Goal: Task Accomplishment & Management: Use online tool/utility

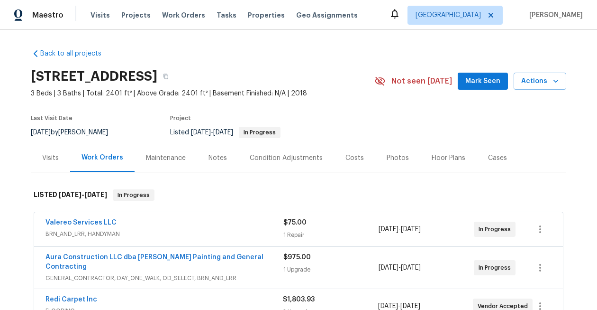
scroll to position [310, 0]
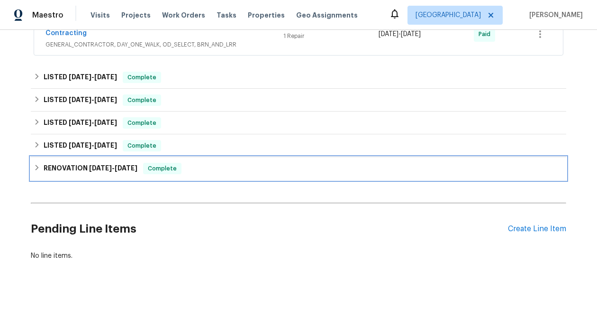
click at [99, 165] on span "2/14/25" at bounding box center [100, 168] width 23 height 7
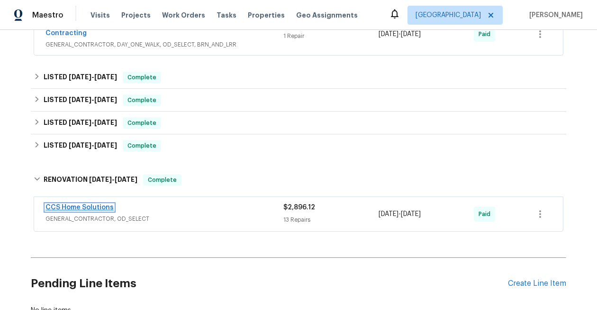
click at [101, 204] on link "CCS Home Solutions" at bounding box center [80, 207] width 68 height 7
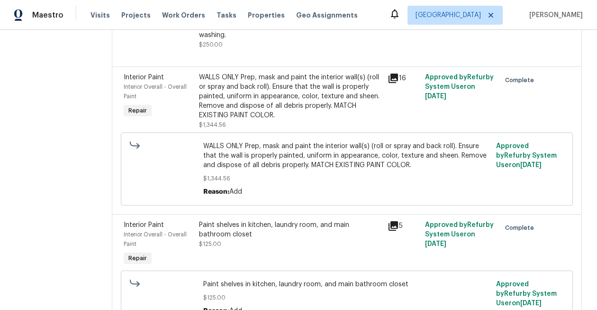
scroll to position [877, 0]
click at [241, 119] on div "WALLS ONLY Prep, mask and paint the interior wall(s) (roll or spray and back ro…" at bounding box center [290, 95] width 183 height 47
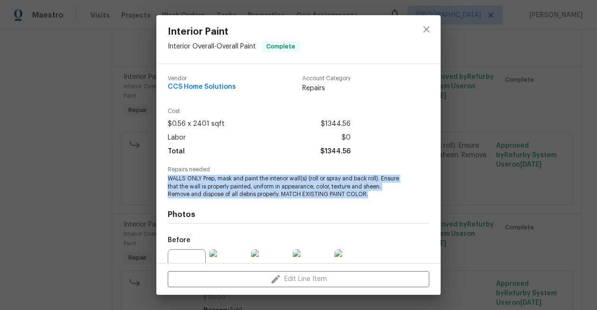
drag, startPoint x: 371, startPoint y: 194, endPoint x: 180, endPoint y: 174, distance: 192.1
click at [180, 174] on span "WALLS ONLY Prep, mask and paint the interior wall(s) (roll or spray and back ro…" at bounding box center [286, 186] width 236 height 24
copy span "WALLS ONLY Prep, mask and paint the interior wall(s) (roll or spray and back ro…"
click at [403, 194] on span "WALLS ONLY Prep, mask and paint the interior wall(s) (roll or spray and back ro…" at bounding box center [286, 186] width 236 height 24
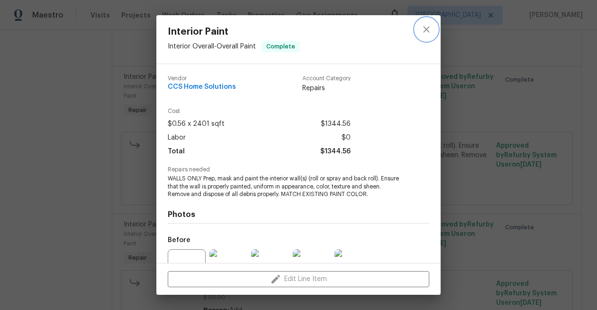
click at [429, 30] on icon "close" at bounding box center [426, 29] width 11 height 11
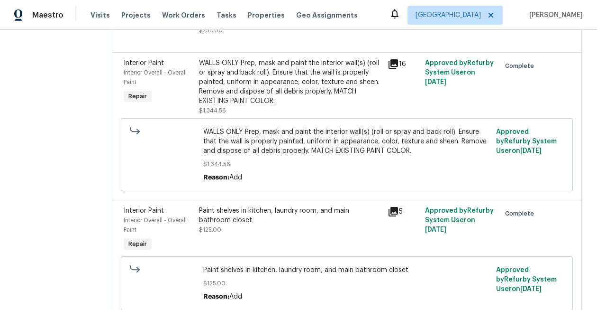
scroll to position [864, 0]
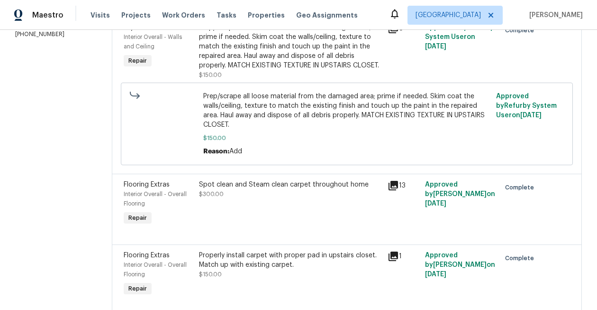
scroll to position [0, 0]
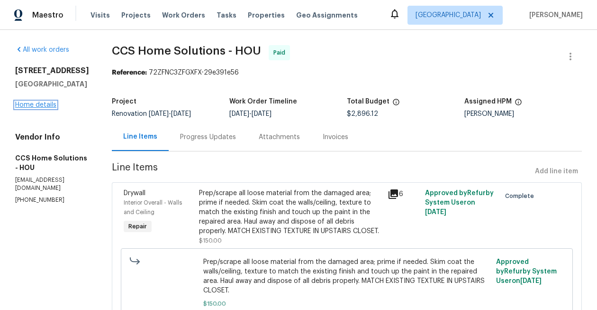
click at [45, 102] on link "Home details" at bounding box center [35, 104] width 41 height 7
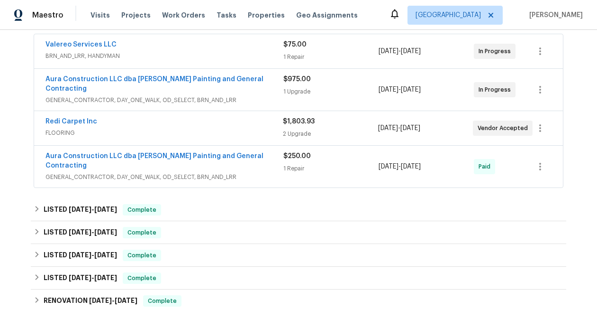
scroll to position [210, 0]
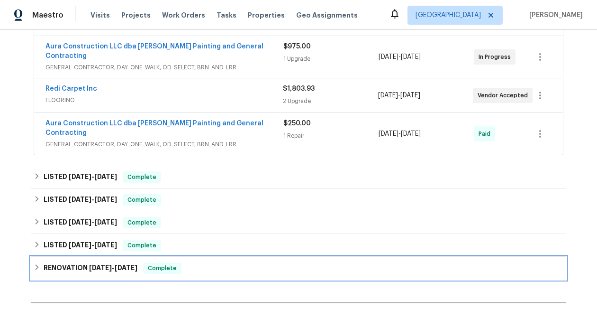
click at [121, 264] on span "2/18/25" at bounding box center [126, 267] width 23 height 7
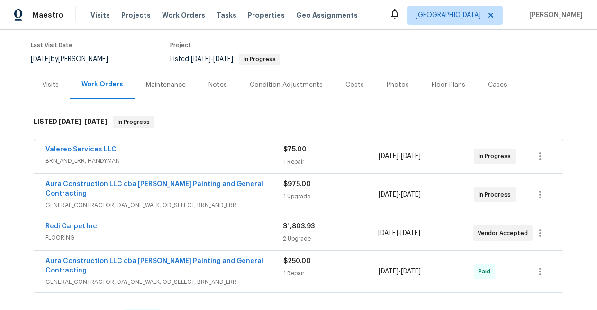
scroll to position [0, 0]
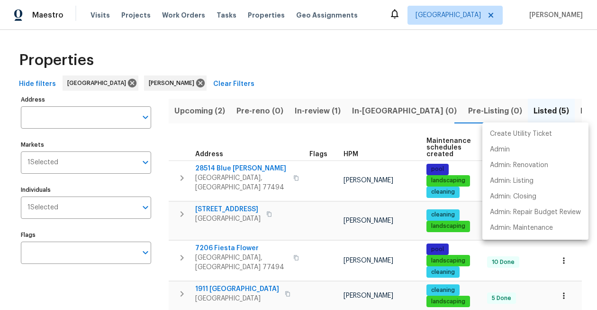
scroll to position [0, 73]
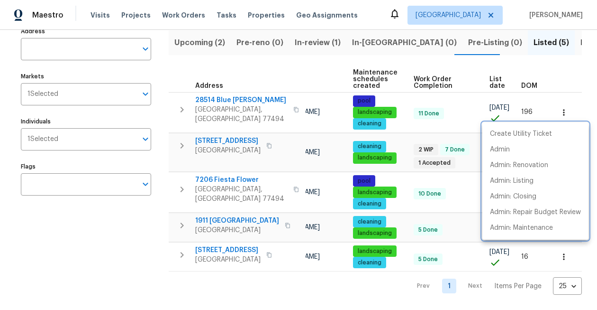
click at [127, 256] on div at bounding box center [298, 155] width 597 height 310
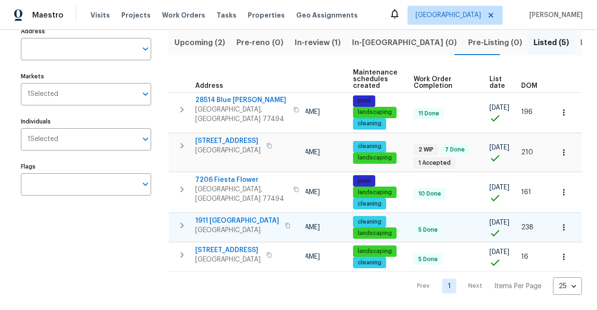
click at [230, 219] on span "1911 Winston Store Loop" at bounding box center [237, 220] width 84 height 9
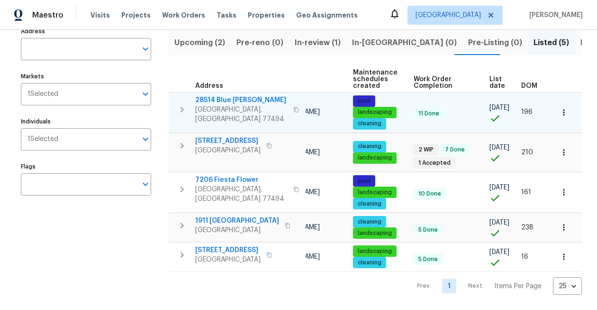
click at [242, 98] on span "28514 Blue Holly Ln" at bounding box center [241, 99] width 92 height 9
click at [565, 114] on icon "button" at bounding box center [563, 112] width 1 height 6
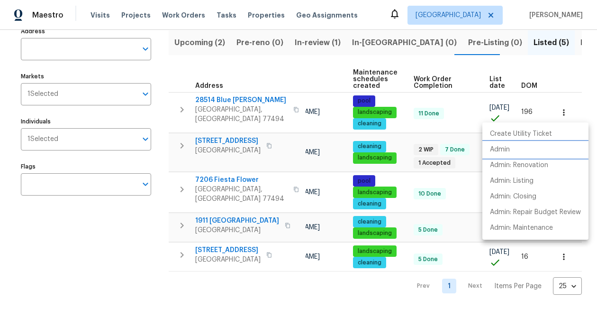
click at [506, 150] on p "Admin" at bounding box center [500, 150] width 20 height 10
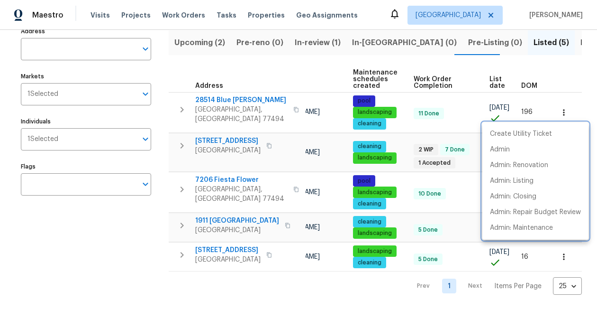
click at [532, 62] on div at bounding box center [298, 155] width 597 height 310
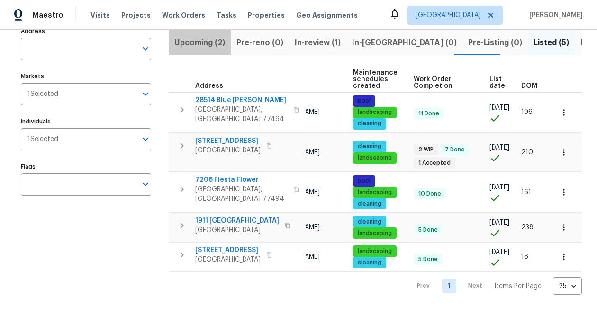
click at [199, 44] on span "Upcoming (2)" at bounding box center [199, 42] width 51 height 13
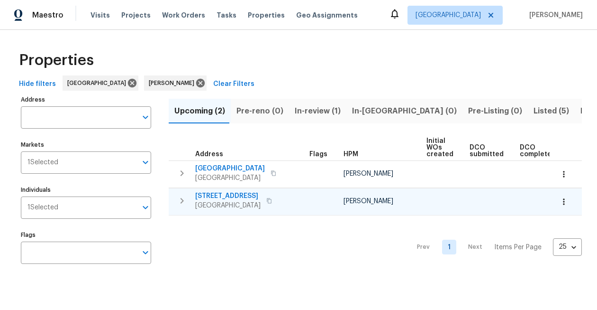
click at [247, 195] on span "5810 Golden Peak Ln" at bounding box center [227, 195] width 65 height 9
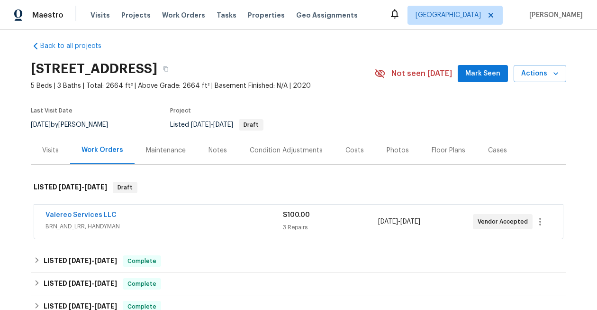
scroll to position [3, 0]
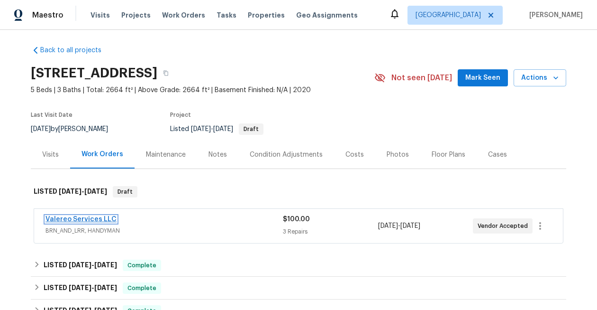
click at [61, 217] on link "Valereo Services LLC" at bounding box center [81, 219] width 71 height 7
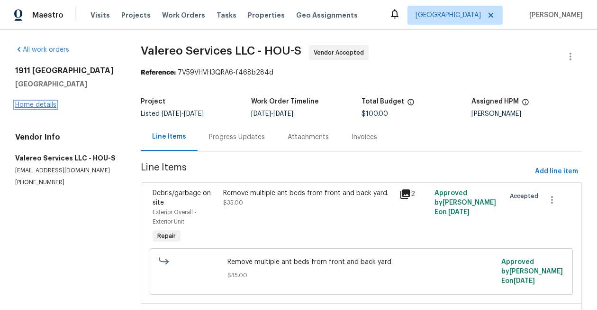
click at [32, 102] on link "Home details" at bounding box center [35, 104] width 41 height 7
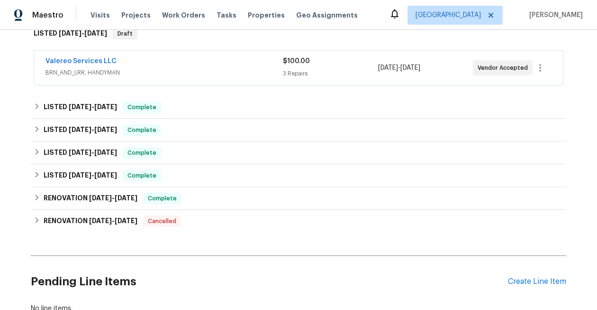
scroll to position [229, 0]
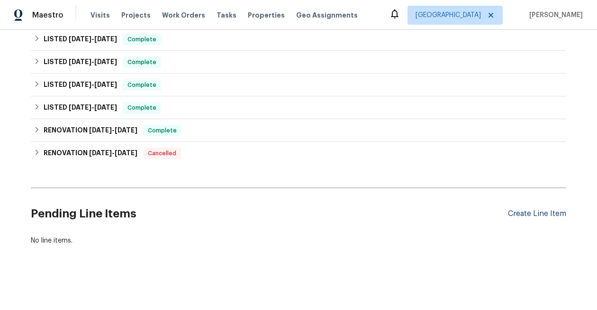
click at [544, 216] on div "Create Line Item" at bounding box center [537, 213] width 58 height 9
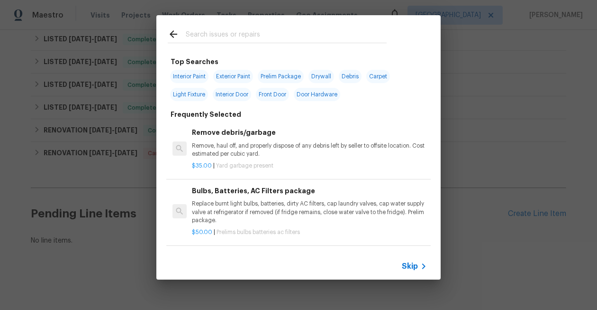
click at [187, 77] on span "Interior Paint" at bounding box center [189, 76] width 38 height 13
type input "Interior Paint"
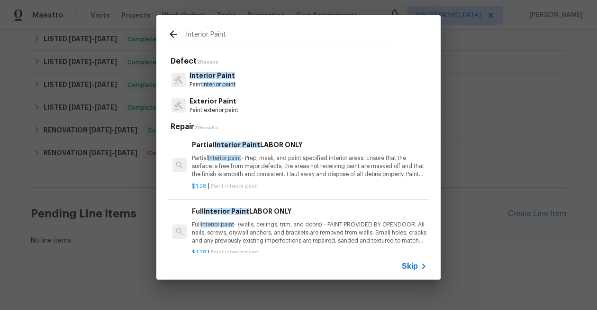
click at [198, 78] on span "Interior Paint" at bounding box center [213, 75] width 46 height 7
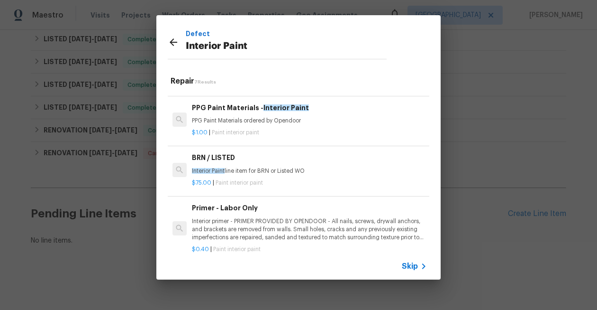
scroll to position [164, 0]
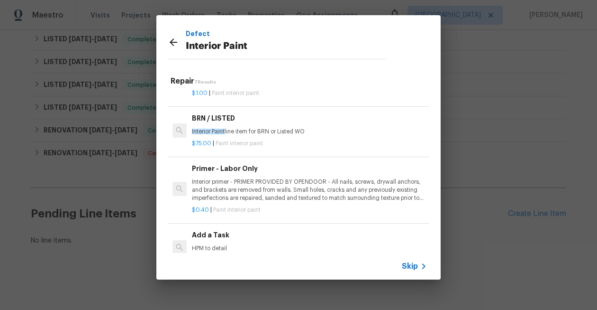
click at [214, 241] on div "Add a Task HPM to detail" at bounding box center [309, 240] width 235 height 23
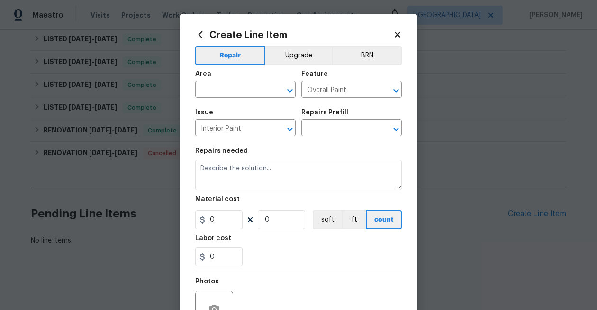
type input "Add a Task $1.00"
type textarea "HPM to detail"
type input "1"
click at [245, 89] on input "text" at bounding box center [232, 90] width 74 height 15
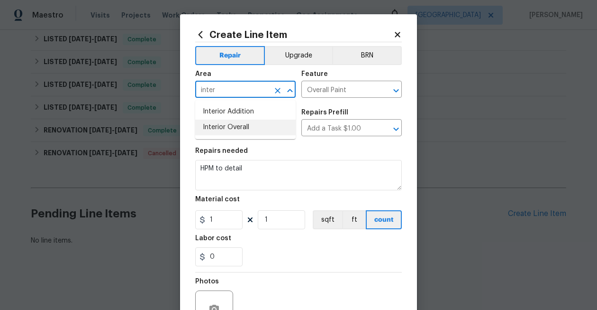
click at [238, 125] on li "Interior Overall" at bounding box center [245, 127] width 101 height 16
type input "Interior Overall"
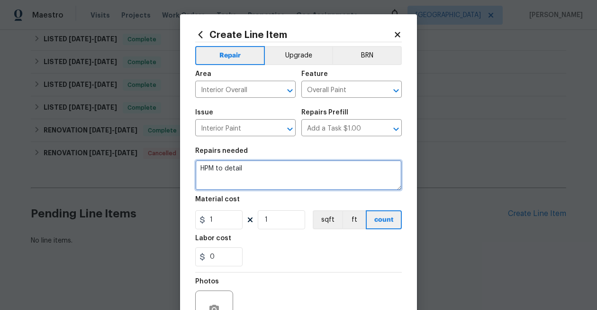
click at [238, 166] on textarea "HPM to detail" at bounding box center [298, 175] width 207 height 30
paste textarea "WALLS ONLY Prep, mask and paint the interior wall(s) (roll or spray and back ro…"
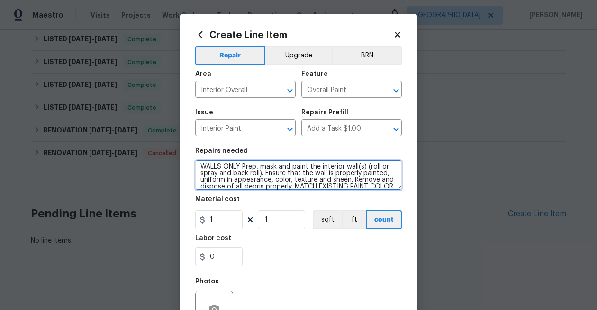
scroll to position [7, 0]
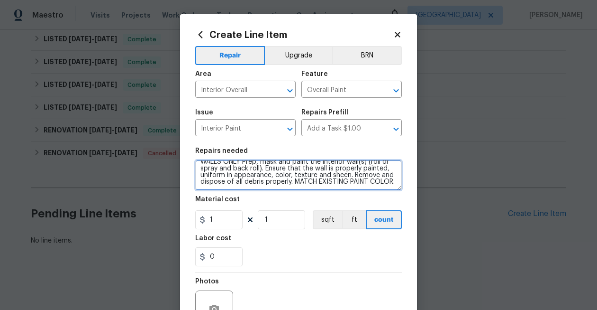
drag, startPoint x: 295, startPoint y: 180, endPoint x: 404, endPoint y: 185, distance: 109.1
click at [405, 185] on div "Create Line Item Repair Upgrade BRN Area Interior Overall ​ Feature Overall Pai…" at bounding box center [298, 204] width 237 height 380
type textarea "WALLS ONLY Prep, mask and paint the interior wall(s) (roll or spray and back ro…"
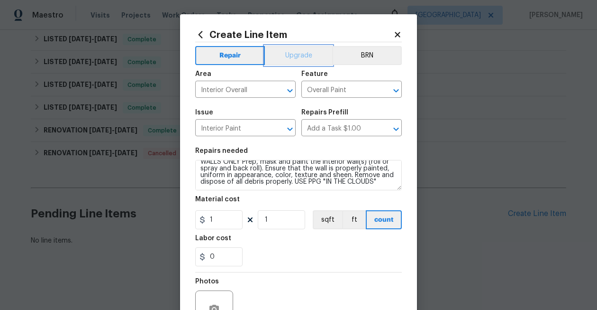
click at [305, 59] on button "Upgrade" at bounding box center [299, 55] width 68 height 19
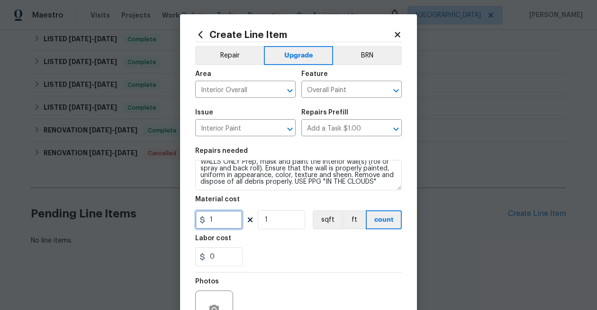
click at [227, 219] on input "1" at bounding box center [218, 219] width 47 height 19
type input "0.8"
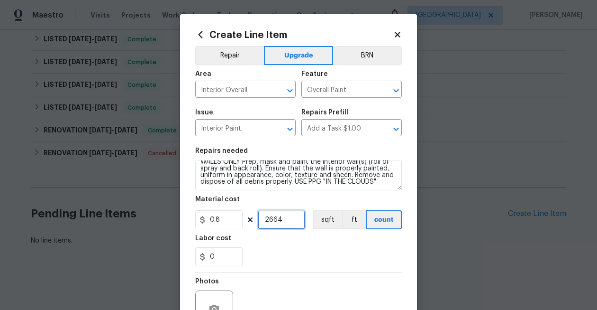
type input "2664"
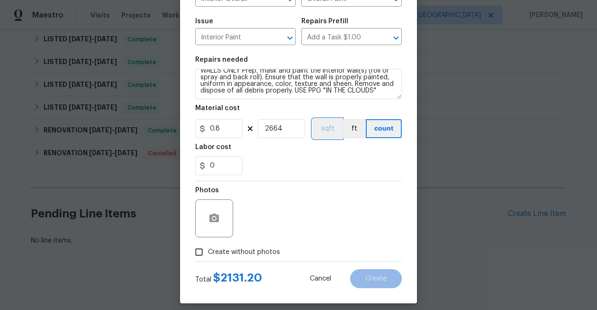
scroll to position [94, 0]
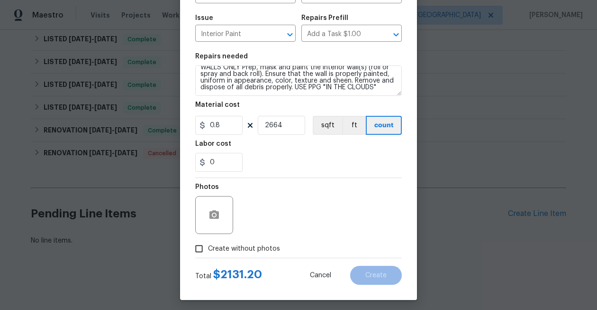
click at [260, 251] on span "Create without photos" at bounding box center [244, 249] width 72 height 10
click at [208, 251] on input "Create without photos" at bounding box center [199, 248] width 18 height 18
checkbox input "true"
click at [223, 225] on div at bounding box center [214, 215] width 38 height 38
click at [219, 215] on icon "button" at bounding box center [214, 214] width 9 height 9
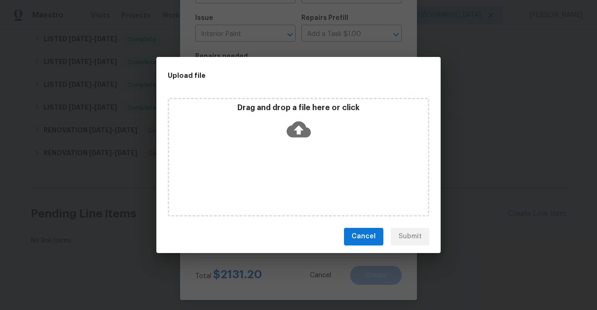
click at [293, 131] on icon at bounding box center [299, 129] width 24 height 16
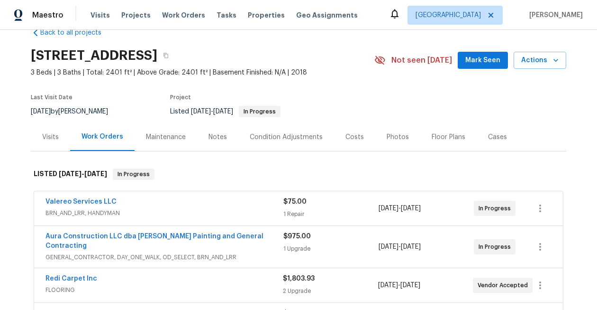
scroll to position [51, 0]
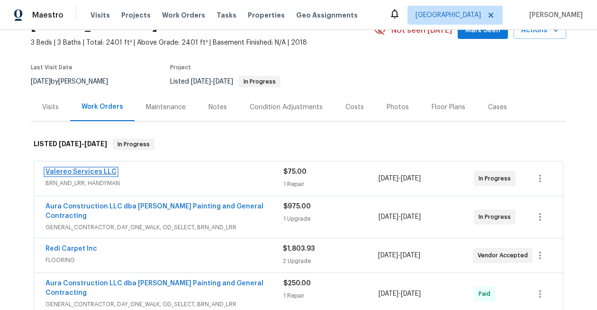
click at [84, 171] on link "Valereo Services LLC" at bounding box center [81, 171] width 71 height 7
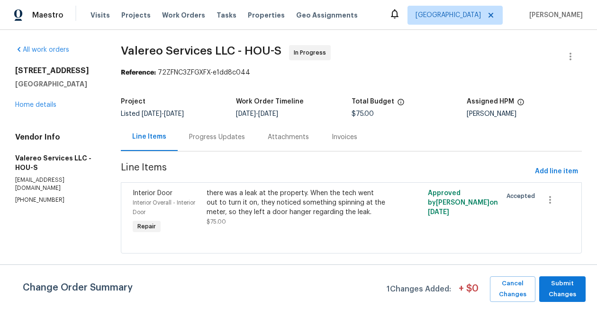
click at [214, 140] on div "Progress Updates" at bounding box center [217, 136] width 56 height 9
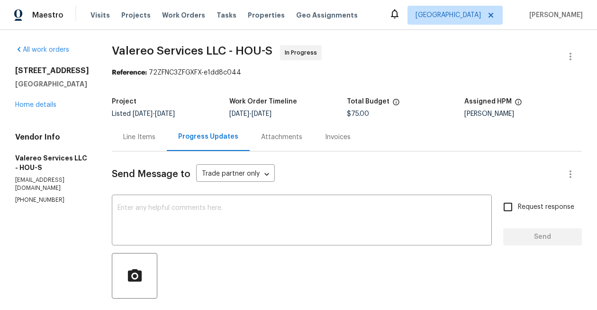
click at [43, 110] on div "3403 Satin Leaf Ln Richmond, TX 77469 Home details" at bounding box center [52, 88] width 74 height 44
click at [51, 108] on link "Home details" at bounding box center [35, 104] width 41 height 7
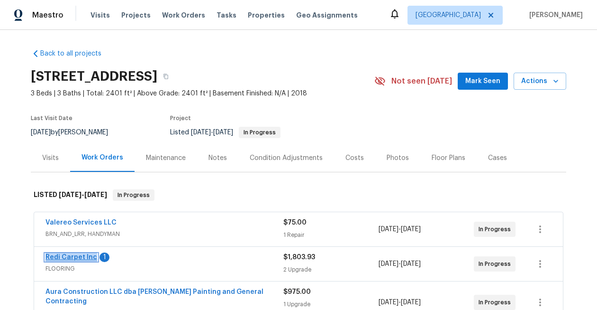
click at [86, 257] on link "Redi Carpet Inc" at bounding box center [72, 257] width 52 height 7
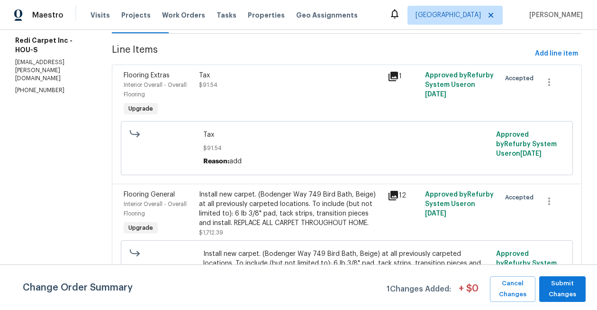
scroll to position [42, 0]
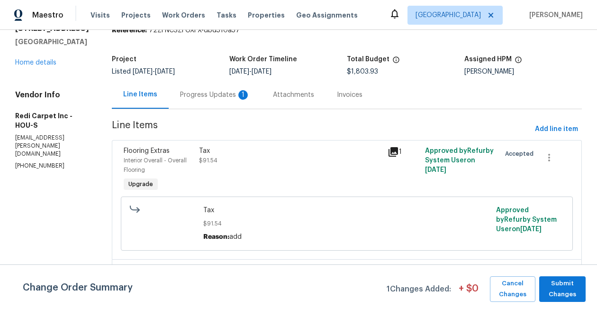
click at [229, 94] on div "Progress Updates 1" at bounding box center [215, 94] width 70 height 9
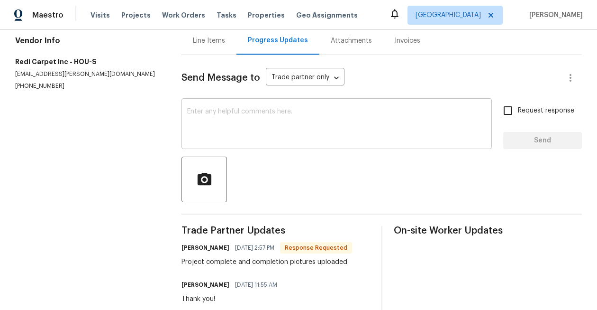
scroll to position [48, 0]
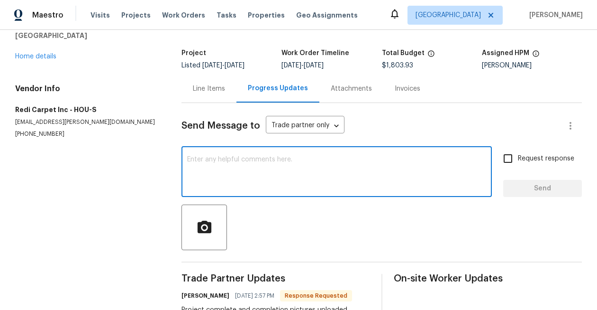
click at [262, 161] on textarea at bounding box center [336, 172] width 299 height 33
type textarea "Thank you!"
click at [509, 158] on input "Request response" at bounding box center [508, 158] width 20 height 20
checkbox input "true"
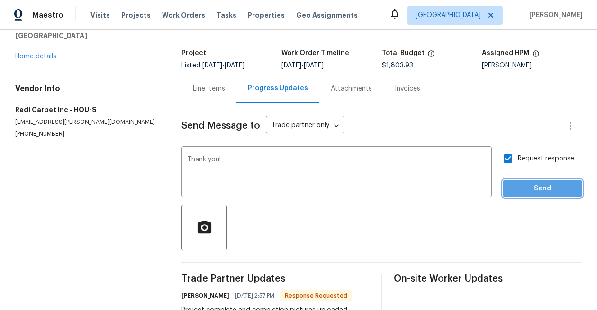
click at [528, 195] on button "Send" at bounding box center [542, 189] width 79 height 18
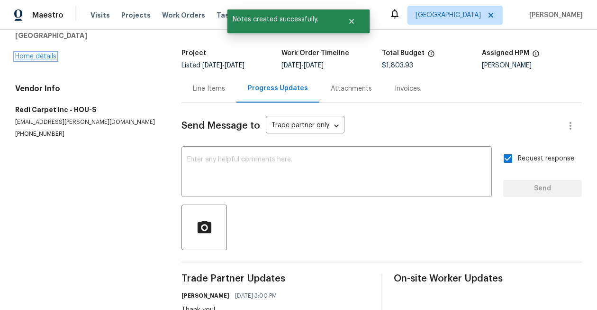
click at [46, 57] on link "Home details" at bounding box center [35, 56] width 41 height 7
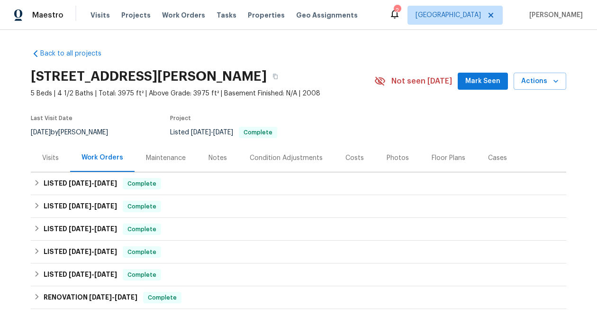
click at [438, 156] on div "Floor Plans" at bounding box center [449, 157] width 34 height 9
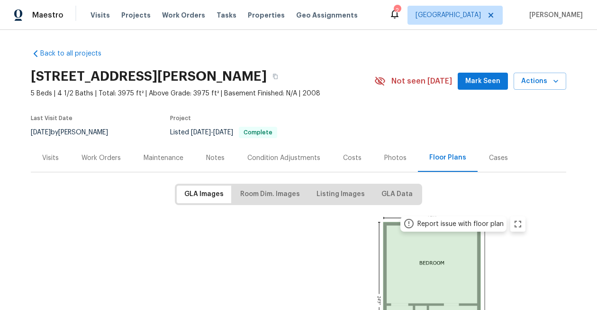
scroll to position [18, 0]
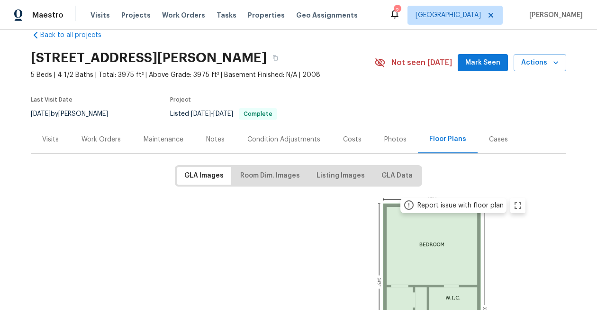
click at [288, 183] on button "Room Dim. Images" at bounding box center [270, 176] width 75 height 18
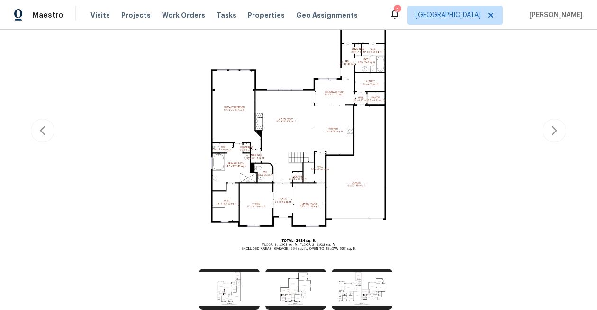
scroll to position [194, 0]
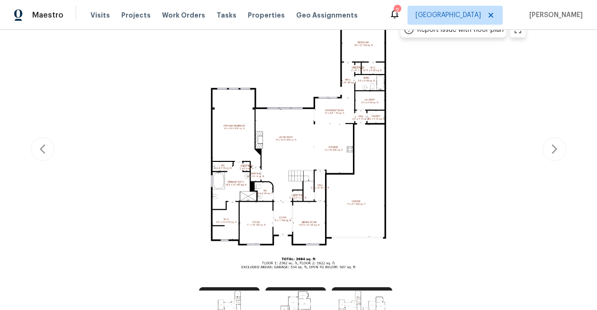
click at [321, 156] on img at bounding box center [299, 148] width 466 height 262
click at [302, 156] on img at bounding box center [299, 148] width 466 height 262
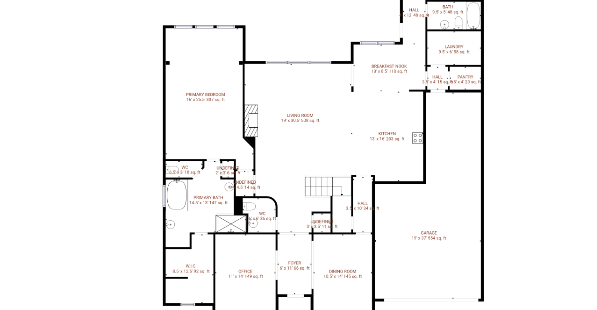
scroll to position [273, 0]
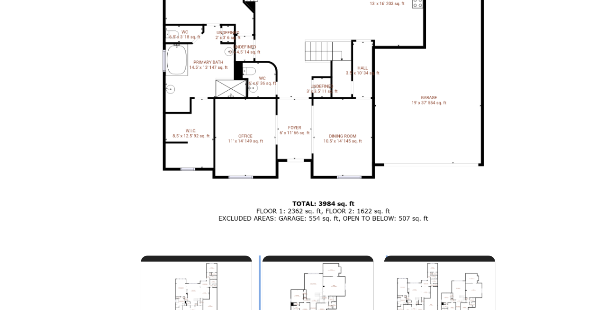
click at [306, 219] on img at bounding box center [295, 228] width 61 height 41
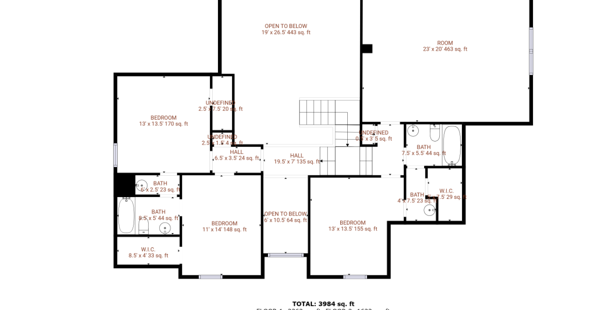
scroll to position [218, 0]
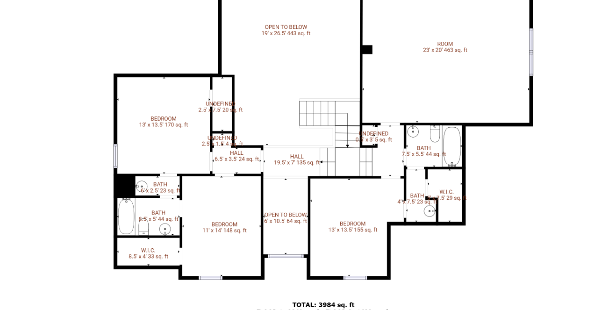
click at [232, 119] on img at bounding box center [299, 123] width 466 height 262
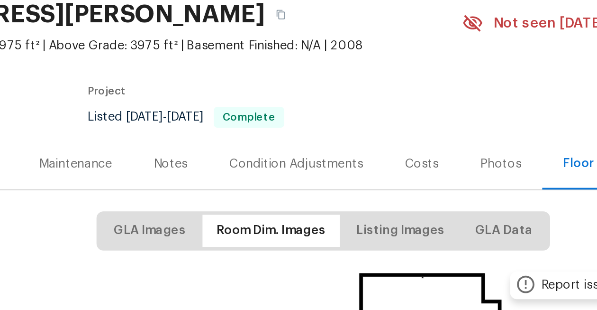
click at [230, 115] on div "Project" at bounding box center [261, 120] width 182 height 11
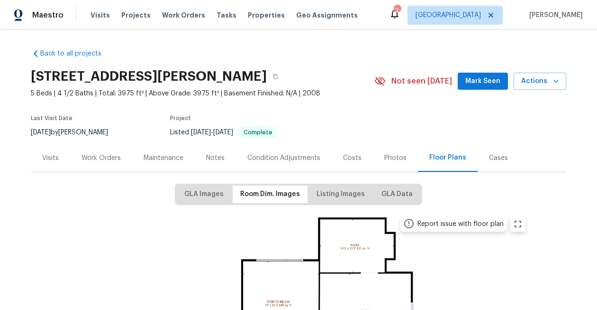
click at [93, 155] on div "Work Orders" at bounding box center [101, 157] width 39 height 9
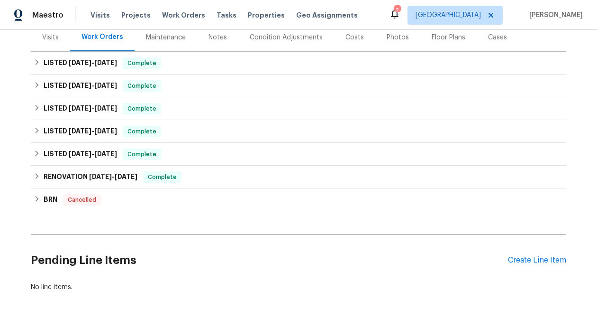
scroll to position [167, 0]
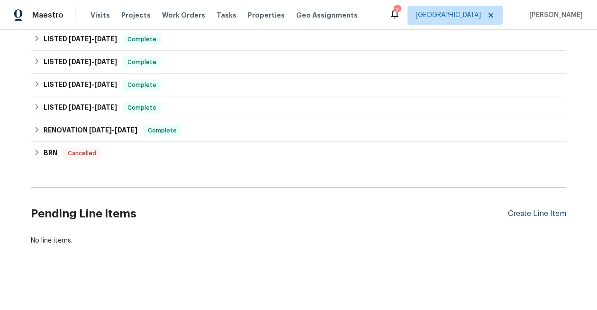
click at [553, 211] on div "Create Line Item" at bounding box center [537, 213] width 58 height 9
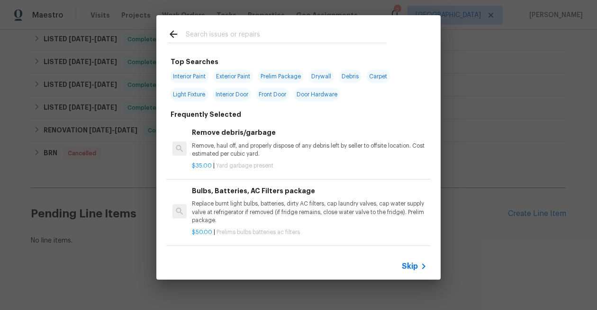
click at [265, 37] on input "text" at bounding box center [286, 35] width 201 height 14
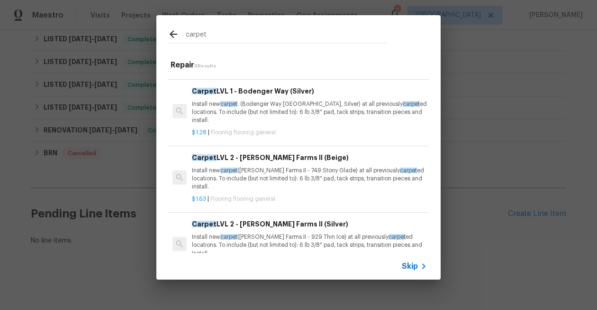
scroll to position [138, 0]
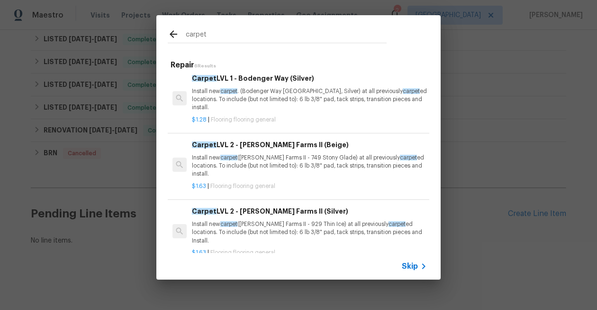
type input "carpet"
click at [503, 118] on div "carpet Repair 6 Results Remove Carpet & Pad Demo carpet and pad (demo tack stri…" at bounding box center [298, 147] width 597 height 294
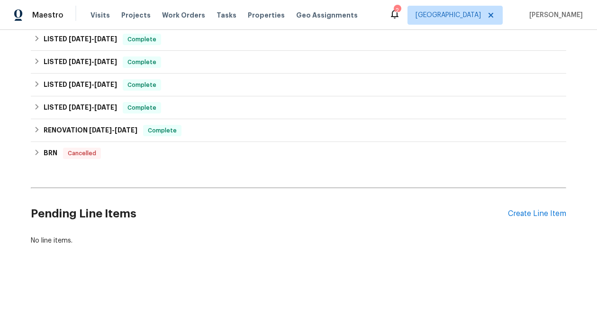
scroll to position [0, 0]
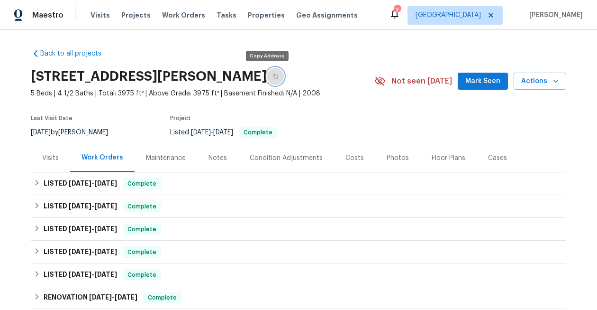
click at [273, 73] on icon "button" at bounding box center [276, 76] width 6 height 6
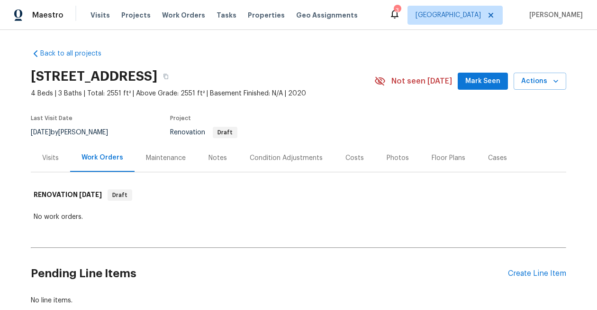
click at [220, 160] on div "Notes" at bounding box center [218, 157] width 18 height 9
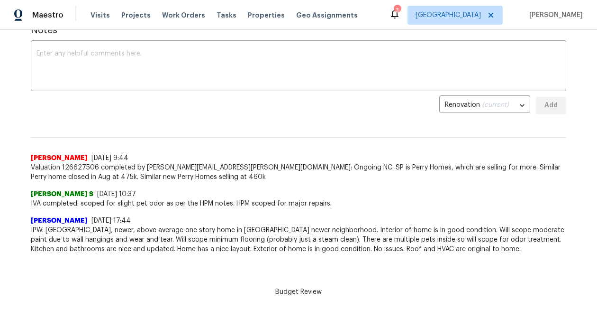
scroll to position [155, 0]
